Goal: Information Seeking & Learning: Learn about a topic

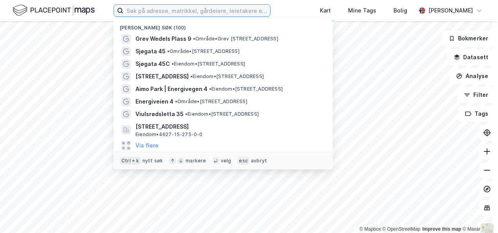
click at [157, 11] on input at bounding box center [196, 11] width 147 height 12
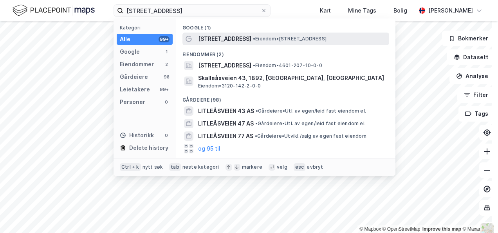
click at [218, 34] on span "[STREET_ADDRESS]" at bounding box center [224, 38] width 53 height 9
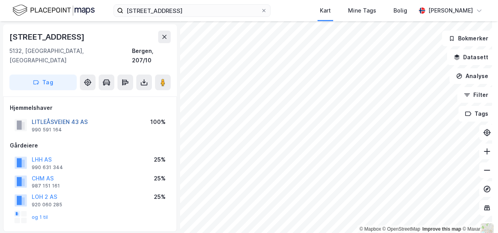
click at [0, 0] on button "LITLEÅSVEIEN 43 AS" at bounding box center [0, 0] width 0 height 0
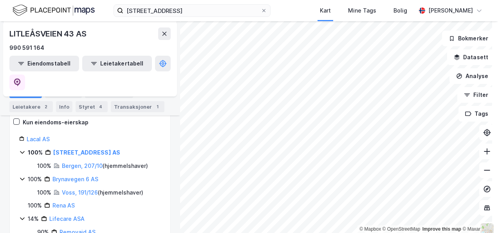
scroll to position [118, 0]
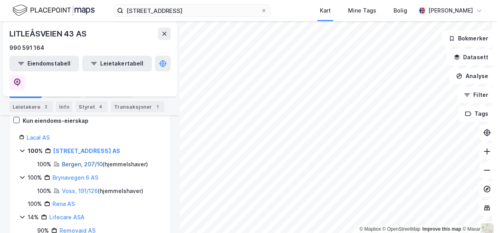
click at [74, 161] on link "Bergen, 207/10" at bounding box center [82, 164] width 41 height 7
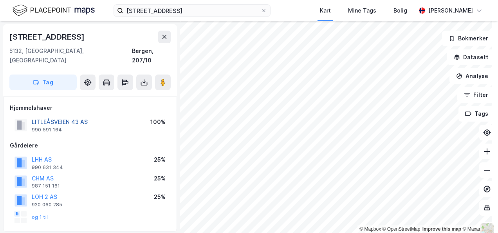
click at [0, 0] on button "LITLEÅSVEIEN 43 AS" at bounding box center [0, 0] width 0 height 0
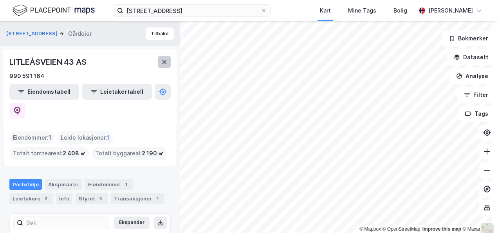
click at [167, 66] on button at bounding box center [164, 62] width 13 height 13
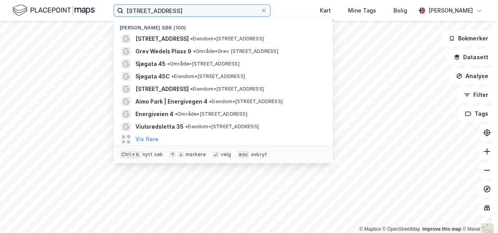
click at [202, 9] on input "[STREET_ADDRESS]" at bounding box center [192, 11] width 138 height 12
drag, startPoint x: 188, startPoint y: 11, endPoint x: 34, endPoint y: -18, distance: 156.7
click at [34, 0] on html "litleåsveien 43 Nylige søk (100) [STREET_ADDRESS] • Eiendom • [STREET_ADDRESS] …" at bounding box center [249, 116] width 498 height 233
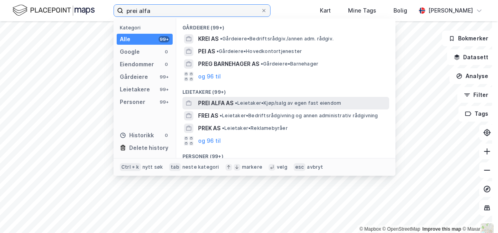
type input "prei alfa"
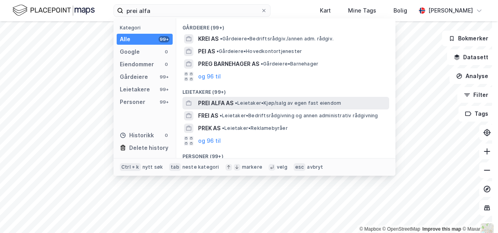
click at [225, 101] on span "PREI ALFA AS" at bounding box center [215, 102] width 35 height 9
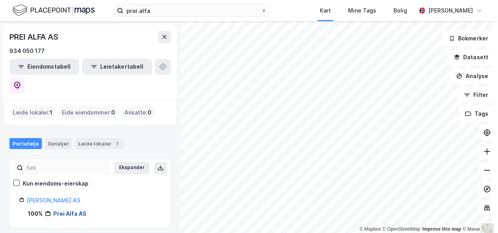
click at [69, 210] on link "Prei Alfa AS" at bounding box center [69, 213] width 33 height 7
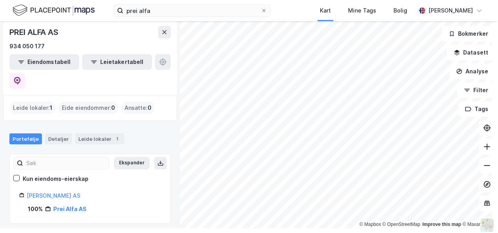
click at [37, 101] on div "Leide lokaler : 1" at bounding box center [33, 107] width 46 height 13
